Goal: Information Seeking & Learning: Learn about a topic

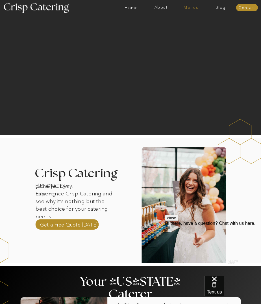
click at [193, 8] on nav "Menus" at bounding box center [191, 7] width 30 height 4
click at [190, 26] on nav "Winter (Sep-Feb)" at bounding box center [191, 25] width 36 height 4
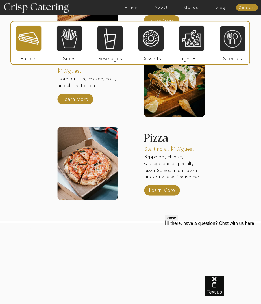
scroll to position [608, 0]
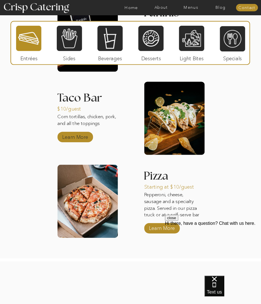
click at [75, 136] on p "Learn More" at bounding box center [75, 135] width 29 height 13
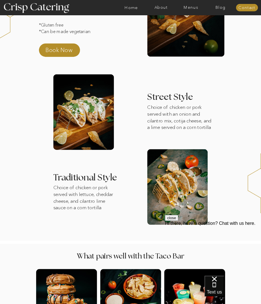
scroll to position [68, 0]
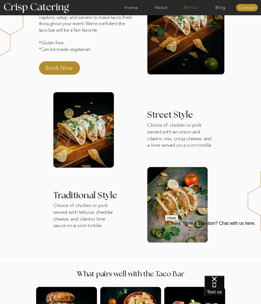
click at [189, 6] on nav "Menus" at bounding box center [191, 7] width 30 height 4
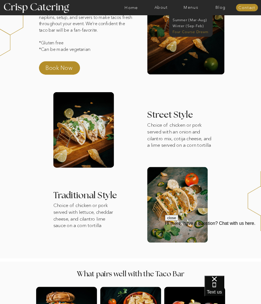
click at [181, 32] on nav "Four Course Dream" at bounding box center [192, 31] width 39 height 4
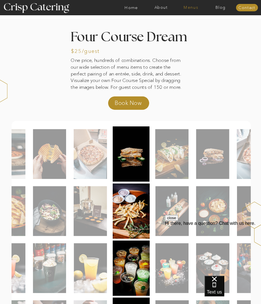
click at [192, 6] on nav "Menus" at bounding box center [191, 7] width 30 height 4
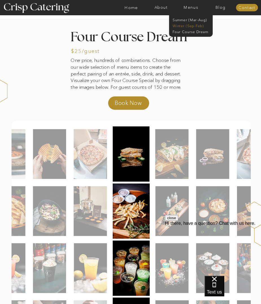
click at [189, 25] on nav "Winter (Sep-Feb)" at bounding box center [191, 25] width 36 height 4
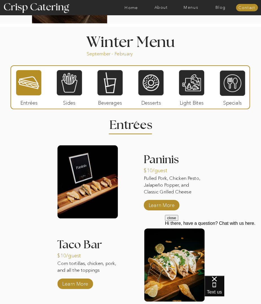
scroll to position [461, 0]
click at [32, 77] on div at bounding box center [28, 83] width 25 height 26
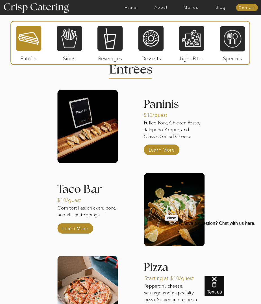
scroll to position [518, 0]
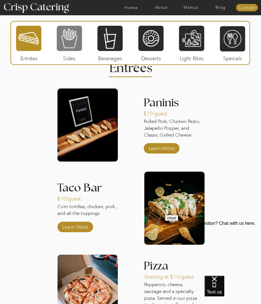
click at [71, 42] on div at bounding box center [69, 38] width 25 height 26
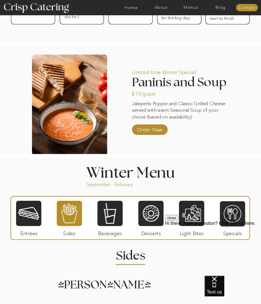
scroll to position [312, 0]
